Goal: Communication & Community: Share content

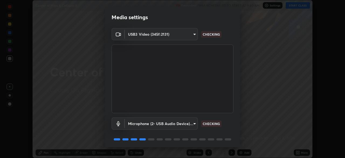
scroll to position [19, 0]
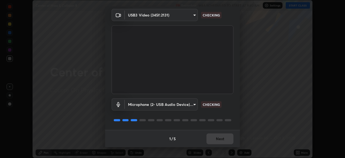
click at [209, 136] on div "1 / 5 Next" at bounding box center [172, 138] width 135 height 17
click at [213, 133] on div "1 / 5 Next" at bounding box center [172, 138] width 135 height 17
click at [214, 134] on div "1 / 5 Next" at bounding box center [172, 138] width 135 height 17
click at [215, 133] on div "1 / 5 Next" at bounding box center [172, 138] width 135 height 17
click at [215, 136] on div "1 / 5 Next" at bounding box center [172, 138] width 135 height 17
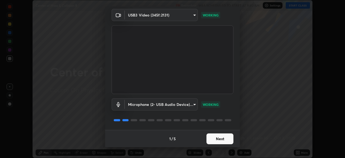
click at [214, 139] on button "Next" at bounding box center [220, 138] width 27 height 11
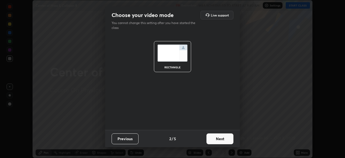
scroll to position [0, 0]
click at [213, 137] on button "Next" at bounding box center [220, 138] width 27 height 11
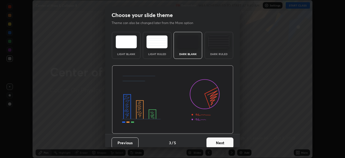
click at [215, 139] on button "Next" at bounding box center [220, 142] width 27 height 11
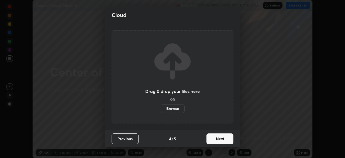
click at [226, 139] on button "Next" at bounding box center [220, 138] width 27 height 11
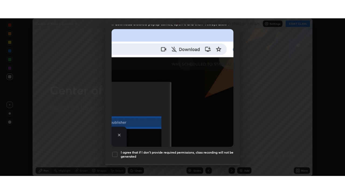
scroll to position [129, 0]
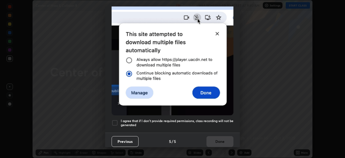
click at [114, 119] on div at bounding box center [115, 122] width 6 height 6
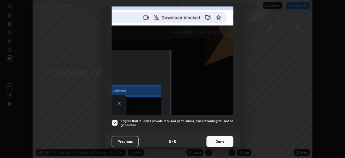
click at [215, 137] on button "Done" at bounding box center [220, 141] width 27 height 11
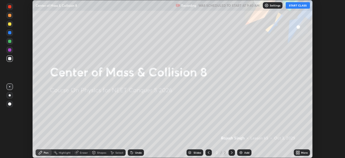
click at [299, 151] on icon at bounding box center [298, 151] width 1 height 1
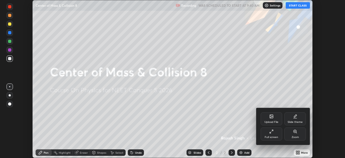
click at [271, 136] on div "Full screen" at bounding box center [271, 137] width 13 height 3
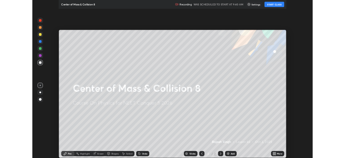
scroll to position [194, 345]
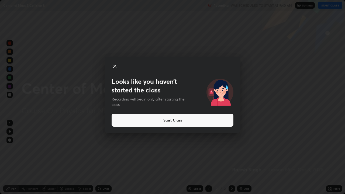
click at [178, 119] on button "Start Class" at bounding box center [173, 120] width 122 height 13
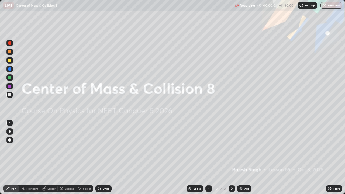
click at [330, 157] on icon at bounding box center [330, 189] width 4 height 4
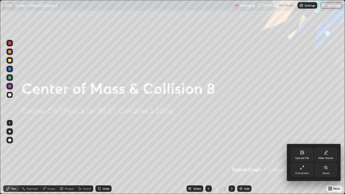
click at [302, 156] on div "Upload File" at bounding box center [302, 155] width 22 height 13
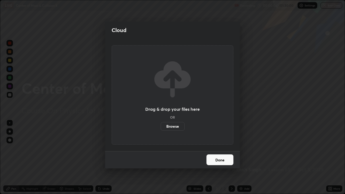
click at [177, 125] on label "Browse" at bounding box center [173, 126] width 24 height 9
click at [161, 125] on input "Browse" at bounding box center [161, 126] width 0 height 9
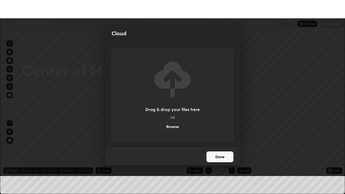
scroll to position [26803, 26615]
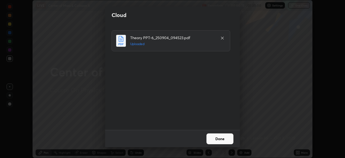
click at [209, 138] on button "Done" at bounding box center [220, 138] width 27 height 11
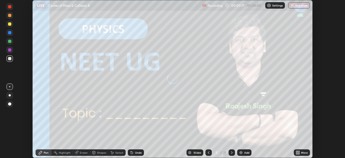
click at [298, 152] on icon at bounding box center [298, 151] width 1 height 1
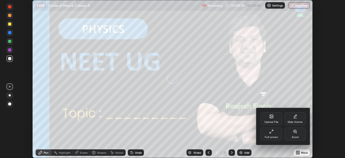
click at [275, 136] on div "Full screen" at bounding box center [271, 137] width 13 height 3
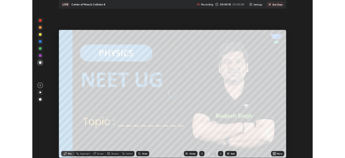
scroll to position [194, 345]
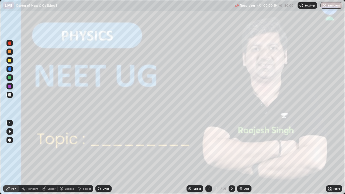
click at [232, 157] on icon at bounding box center [232, 189] width 4 height 4
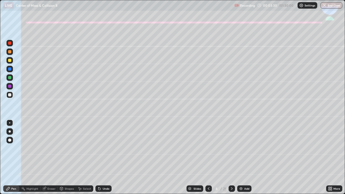
click at [9, 61] on div at bounding box center [9, 60] width 3 height 3
click at [103, 157] on div "Undo" at bounding box center [106, 188] width 7 height 3
click at [102, 157] on div "Undo" at bounding box center [103, 188] width 16 height 6
click at [99, 157] on icon at bounding box center [99, 189] width 2 height 2
click at [10, 131] on div at bounding box center [10, 131] width 2 height 2
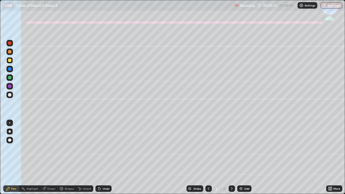
click at [101, 157] on div "Undo" at bounding box center [103, 188] width 16 height 6
click at [70, 157] on div "Shapes" at bounding box center [69, 188] width 9 height 3
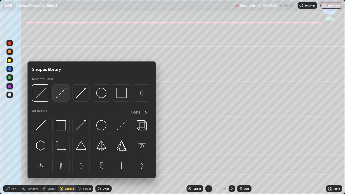
click at [57, 93] on img at bounding box center [61, 93] width 10 height 10
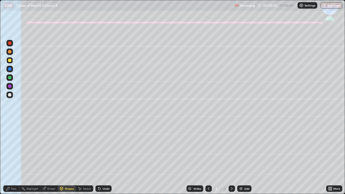
click at [10, 85] on div at bounding box center [9, 86] width 3 height 3
click at [7, 61] on div at bounding box center [9, 60] width 6 height 6
click at [98, 157] on icon at bounding box center [98, 187] width 1 height 1
click at [9, 157] on icon at bounding box center [8, 189] width 4 height 4
click at [10, 77] on div at bounding box center [9, 77] width 3 height 3
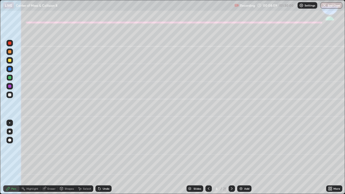
click at [9, 60] on div at bounding box center [9, 60] width 3 height 3
click at [102, 157] on div "Undo" at bounding box center [103, 188] width 16 height 6
click at [99, 157] on icon at bounding box center [99, 189] width 2 height 2
click at [99, 157] on icon at bounding box center [99, 189] width 4 height 4
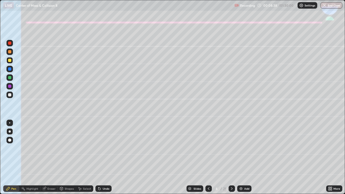
click at [99, 157] on icon at bounding box center [99, 189] width 2 height 2
click at [9, 85] on div at bounding box center [9, 86] width 3 height 3
click at [10, 95] on div at bounding box center [9, 94] width 3 height 3
click at [105, 157] on div "Undo" at bounding box center [103, 188] width 16 height 6
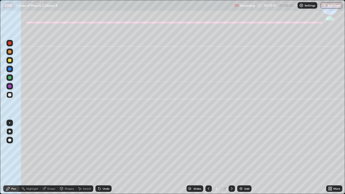
click at [101, 157] on div "Undo" at bounding box center [103, 188] width 16 height 6
click at [100, 157] on icon at bounding box center [99, 189] width 4 height 4
click at [108, 157] on div "Undo" at bounding box center [103, 188] width 16 height 6
click at [101, 157] on icon at bounding box center [99, 189] width 4 height 4
click at [231, 157] on icon at bounding box center [232, 189] width 4 height 4
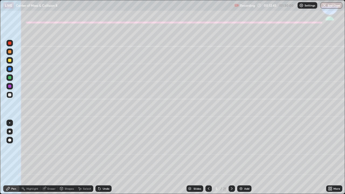
click at [208, 157] on icon at bounding box center [209, 189] width 4 height 4
click at [231, 157] on icon at bounding box center [232, 189] width 4 height 4
click at [70, 157] on div "Shapes" at bounding box center [69, 188] width 9 height 3
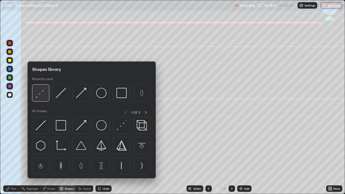
click at [43, 95] on img at bounding box center [41, 93] width 10 height 10
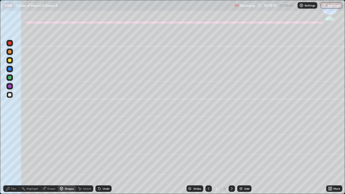
click at [11, 87] on div at bounding box center [9, 86] width 3 height 3
click at [12, 157] on div "Pen" at bounding box center [13, 188] width 5 height 3
click at [10, 132] on div at bounding box center [10, 131] width 2 height 2
click at [11, 60] on div at bounding box center [9, 60] width 3 height 3
click at [65, 157] on div "Shapes" at bounding box center [69, 188] width 9 height 3
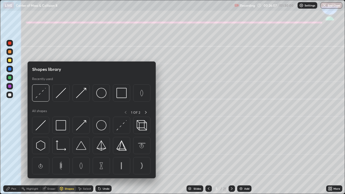
click at [69, 157] on div "Shapes" at bounding box center [67, 188] width 18 height 6
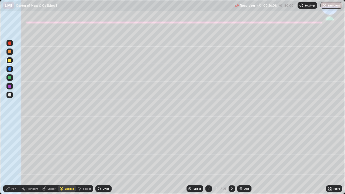
click at [68, 157] on div "Shapes" at bounding box center [67, 188] width 18 height 6
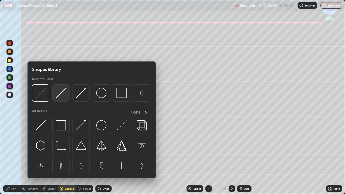
click at [59, 98] on img at bounding box center [61, 93] width 10 height 10
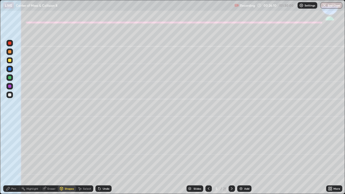
click at [10, 79] on div at bounding box center [9, 77] width 3 height 3
click at [10, 157] on div "Pen" at bounding box center [11, 188] width 16 height 6
click at [105, 157] on div "Undo" at bounding box center [103, 188] width 16 height 6
click at [106, 157] on div "Undo" at bounding box center [106, 188] width 7 height 3
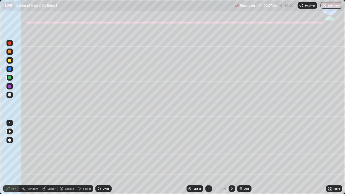
click at [105, 157] on div "Undo" at bounding box center [103, 188] width 16 height 6
click at [10, 95] on div at bounding box center [9, 94] width 3 height 3
click at [231, 157] on icon at bounding box center [232, 189] width 4 height 4
click at [9, 60] on div at bounding box center [9, 60] width 3 height 3
click at [68, 157] on div "Shapes" at bounding box center [69, 188] width 9 height 3
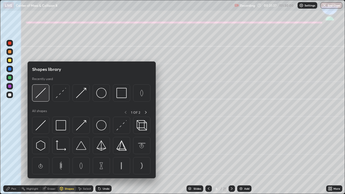
click at [43, 93] on img at bounding box center [41, 93] width 10 height 10
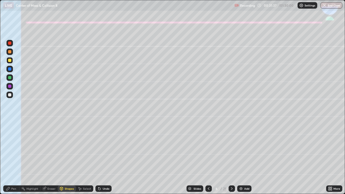
click at [11, 78] on div at bounding box center [9, 77] width 3 height 3
click at [11, 157] on div "Pen" at bounding box center [11, 188] width 16 height 6
click at [8, 94] on div at bounding box center [9, 94] width 3 height 3
click at [103, 157] on div "Undo" at bounding box center [106, 188] width 7 height 3
click at [11, 69] on div at bounding box center [9, 68] width 3 height 3
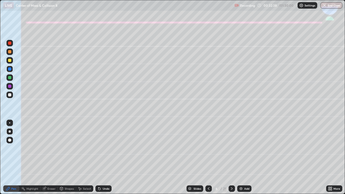
click at [11, 95] on div at bounding box center [9, 94] width 3 height 3
click at [232, 157] on icon at bounding box center [232, 189] width 4 height 4
click at [9, 78] on div at bounding box center [9, 77] width 3 height 3
click at [8, 63] on div at bounding box center [9, 60] width 6 height 6
click at [66, 157] on div "Shapes" at bounding box center [69, 188] width 9 height 3
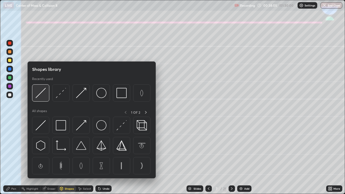
click at [42, 93] on img at bounding box center [41, 93] width 10 height 10
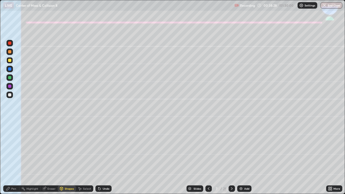
click at [12, 157] on div "Pen" at bounding box center [13, 188] width 5 height 3
click at [10, 95] on div at bounding box center [9, 94] width 3 height 3
click at [9, 78] on div at bounding box center [9, 77] width 3 height 3
click at [10, 96] on div at bounding box center [9, 94] width 3 height 3
click at [103, 157] on div "Undo" at bounding box center [106, 188] width 7 height 3
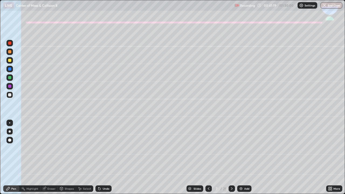
click at [101, 157] on div "Undo" at bounding box center [103, 188] width 16 height 6
click at [231, 157] on icon at bounding box center [232, 189] width 4 height 4
click at [10, 63] on div at bounding box center [9, 60] width 6 height 6
click at [69, 157] on div "Shapes" at bounding box center [69, 188] width 9 height 3
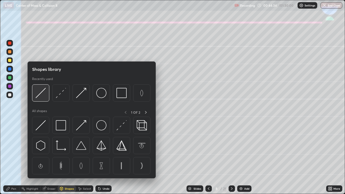
click at [42, 92] on img at bounding box center [41, 93] width 10 height 10
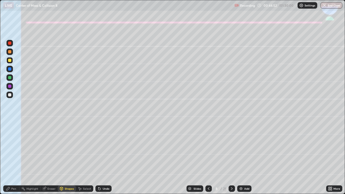
click at [11, 157] on div "Pen" at bounding box center [11, 188] width 16 height 6
click at [11, 95] on div at bounding box center [9, 94] width 3 height 3
click at [104, 157] on div "Undo" at bounding box center [106, 188] width 7 height 3
click at [105, 157] on div "Undo" at bounding box center [106, 188] width 7 height 3
click at [101, 157] on div "Undo" at bounding box center [103, 188] width 16 height 6
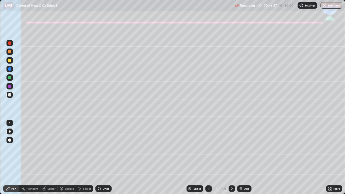
click at [103, 157] on div "Undo" at bounding box center [106, 188] width 7 height 3
click at [104, 157] on div "Undo" at bounding box center [106, 188] width 7 height 3
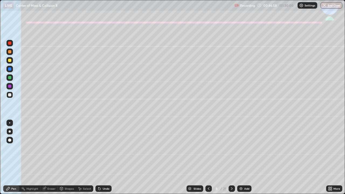
click at [105, 157] on div "Undo" at bounding box center [106, 188] width 7 height 3
click at [106, 157] on div "Undo" at bounding box center [106, 188] width 7 height 3
click at [102, 157] on div "Undo" at bounding box center [103, 188] width 16 height 6
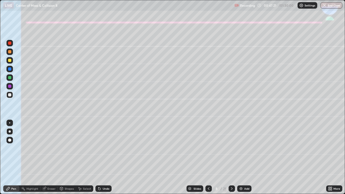
click at [103, 157] on div "Undo" at bounding box center [103, 188] width 16 height 6
click at [102, 157] on div "Undo" at bounding box center [103, 188] width 16 height 6
click at [51, 157] on div "Eraser" at bounding box center [51, 188] width 8 height 3
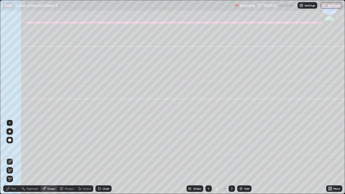
click at [13, 157] on div "Pen" at bounding box center [13, 188] width 5 height 3
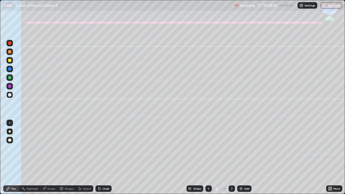
click at [104, 157] on div "Undo" at bounding box center [106, 188] width 7 height 3
click at [13, 157] on div "Pen" at bounding box center [11, 188] width 16 height 11
click at [230, 157] on icon at bounding box center [232, 189] width 4 height 4
click at [10, 132] on div at bounding box center [10, 131] width 2 height 2
click at [9, 60] on div at bounding box center [9, 60] width 3 height 3
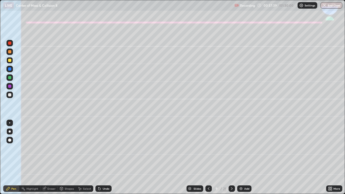
click at [11, 96] on div at bounding box center [9, 94] width 3 height 3
click at [100, 157] on icon at bounding box center [99, 189] width 4 height 4
click at [231, 157] on icon at bounding box center [232, 188] width 2 height 3
click at [10, 61] on div at bounding box center [9, 60] width 3 height 3
click at [105, 157] on div "Undo" at bounding box center [103, 188] width 16 height 6
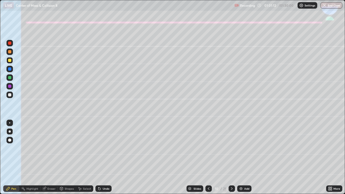
click at [9, 77] on div at bounding box center [9, 77] width 3 height 3
click at [101, 157] on icon at bounding box center [99, 189] width 4 height 4
click at [10, 95] on div at bounding box center [9, 94] width 3 height 3
click at [10, 60] on div at bounding box center [9, 60] width 3 height 3
click at [9, 80] on div at bounding box center [9, 77] width 6 height 6
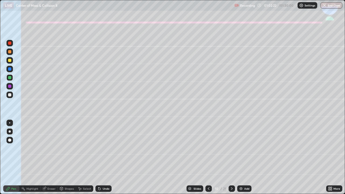
click at [8, 96] on div at bounding box center [9, 95] width 6 height 6
click at [8, 78] on div at bounding box center [9, 77] width 3 height 3
click at [102, 157] on div "Undo" at bounding box center [103, 188] width 16 height 6
click at [11, 94] on div at bounding box center [9, 94] width 3 height 3
click at [105, 157] on div "Undo" at bounding box center [103, 188] width 16 height 6
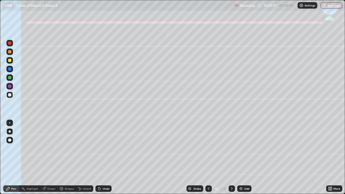
click at [12, 78] on div at bounding box center [9, 77] width 6 height 6
click at [13, 78] on div at bounding box center [9, 77] width 6 height 6
click at [102, 157] on div "Undo" at bounding box center [103, 188] width 16 height 6
click at [10, 95] on div at bounding box center [9, 94] width 3 height 3
click at [208, 157] on icon at bounding box center [209, 189] width 4 height 4
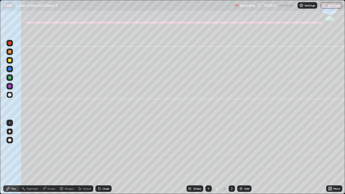
click at [231, 157] on icon at bounding box center [232, 189] width 4 height 4
click at [231, 157] on icon at bounding box center [232, 188] width 2 height 3
click at [9, 60] on div at bounding box center [9, 60] width 3 height 3
click at [67, 157] on div "Shapes" at bounding box center [69, 188] width 9 height 3
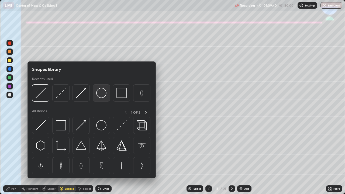
click at [103, 94] on img at bounding box center [101, 93] width 10 height 10
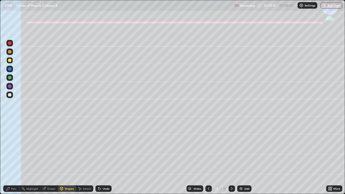
click at [15, 157] on div "Pen" at bounding box center [13, 188] width 5 height 3
click at [9, 78] on div at bounding box center [9, 77] width 3 height 3
click at [98, 157] on icon at bounding box center [98, 187] width 1 height 1
click at [104, 157] on div "Undo" at bounding box center [106, 188] width 7 height 3
click at [107, 157] on div "Undo" at bounding box center [103, 188] width 16 height 6
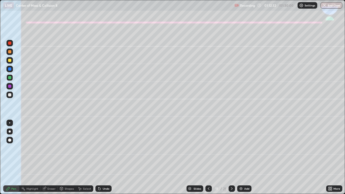
click at [104, 157] on div "Undo" at bounding box center [103, 188] width 16 height 6
click at [67, 157] on div "Shapes" at bounding box center [69, 188] width 9 height 3
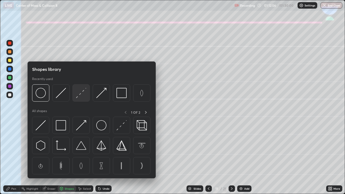
click at [78, 95] on img at bounding box center [81, 93] width 10 height 10
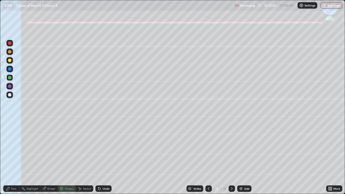
click at [12, 96] on div at bounding box center [9, 95] width 6 height 6
click at [14, 157] on div "Pen" at bounding box center [13, 188] width 5 height 3
click at [106, 157] on div "Undo" at bounding box center [103, 188] width 16 height 6
click at [104, 157] on div "Undo" at bounding box center [103, 188] width 16 height 6
click at [10, 123] on div at bounding box center [9, 122] width 1 height 1
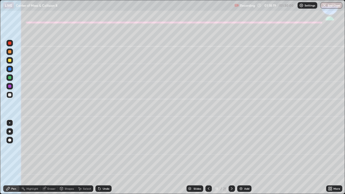
click at [10, 123] on div at bounding box center [9, 122] width 1 height 1
click at [231, 157] on icon at bounding box center [232, 189] width 4 height 4
click at [10, 61] on div at bounding box center [9, 60] width 3 height 3
click at [208, 157] on icon at bounding box center [209, 189] width 4 height 4
click at [231, 157] on icon at bounding box center [232, 189] width 4 height 4
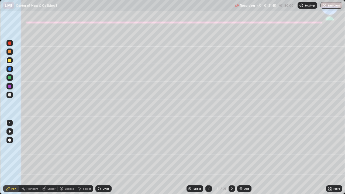
click at [8, 52] on div at bounding box center [9, 51] width 3 height 3
click at [9, 132] on div at bounding box center [10, 131] width 2 height 2
click at [98, 157] on icon at bounding box center [98, 187] width 1 height 1
click at [10, 96] on div at bounding box center [9, 94] width 3 height 3
click at [99, 157] on icon at bounding box center [99, 189] width 2 height 2
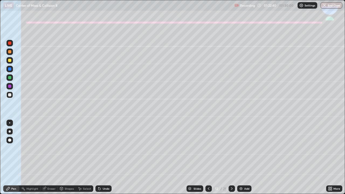
click at [103, 157] on div "Undo" at bounding box center [106, 188] width 7 height 3
click at [104, 157] on div "Undo" at bounding box center [106, 188] width 7 height 3
click at [108, 157] on div "Undo" at bounding box center [103, 188] width 16 height 6
click at [330, 5] on button "End Class" at bounding box center [331, 5] width 21 height 6
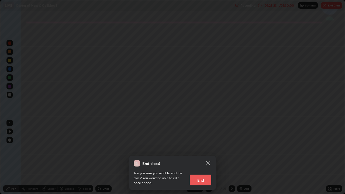
click at [202, 157] on button "End" at bounding box center [201, 180] width 22 height 11
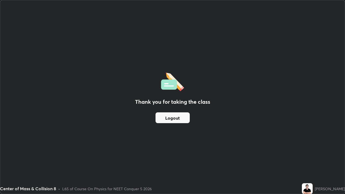
click at [180, 114] on button "Logout" at bounding box center [173, 117] width 34 height 11
click at [180, 118] on button "Logout" at bounding box center [173, 117] width 34 height 11
click at [183, 120] on button "Logout" at bounding box center [173, 117] width 34 height 11
click at [184, 121] on button "Logout" at bounding box center [173, 117] width 34 height 11
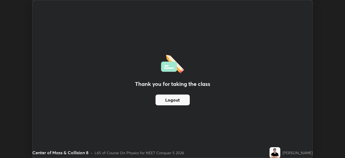
scroll to position [26803, 26615]
